Goal: Task Accomplishment & Management: Manage account settings

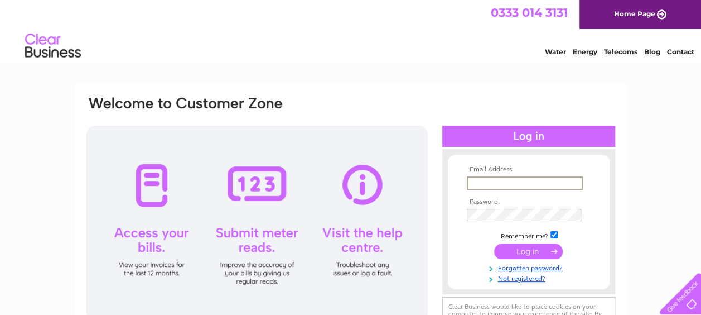
click at [491, 181] on input "text" at bounding box center [525, 182] width 116 height 13
type input "SALESENQQTELEC@AOL.COM"
click at [529, 252] on input "submit" at bounding box center [528, 250] width 69 height 16
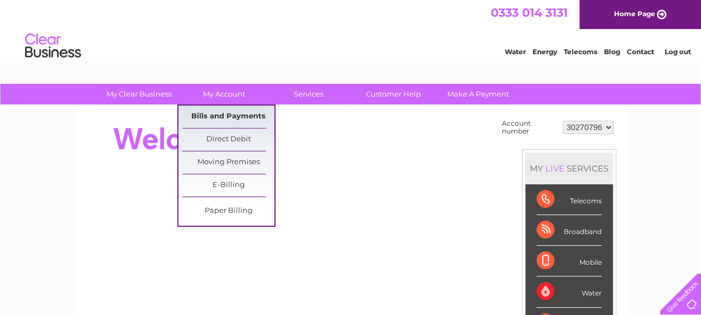
click at [226, 111] on link "Bills and Payments" at bounding box center [228, 116] width 92 height 22
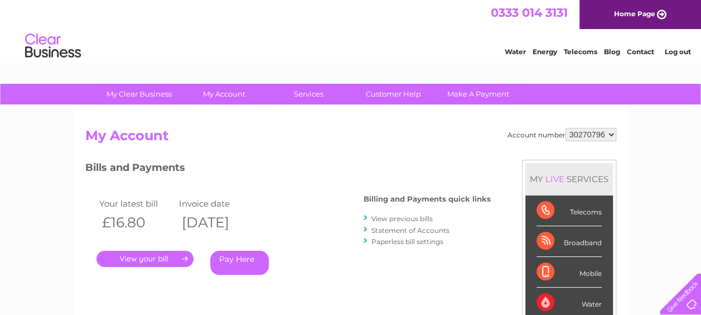
click at [679, 48] on link "Log out" at bounding box center [677, 51] width 26 height 8
